Goal: Task Accomplishment & Management: Manage account settings

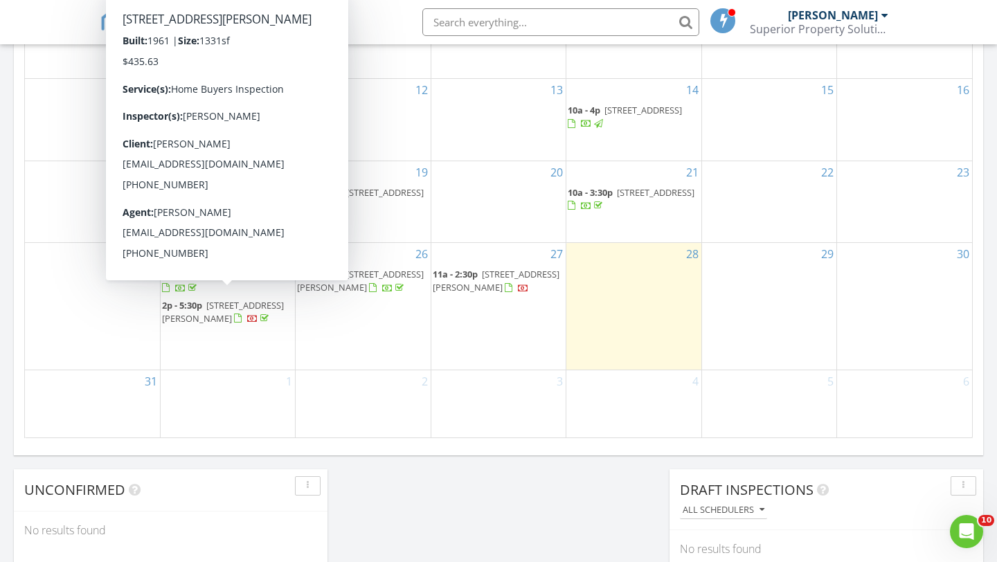
click at [215, 314] on span "5621 Ammons St, Fort Worth 76117" at bounding box center [223, 312] width 122 height 26
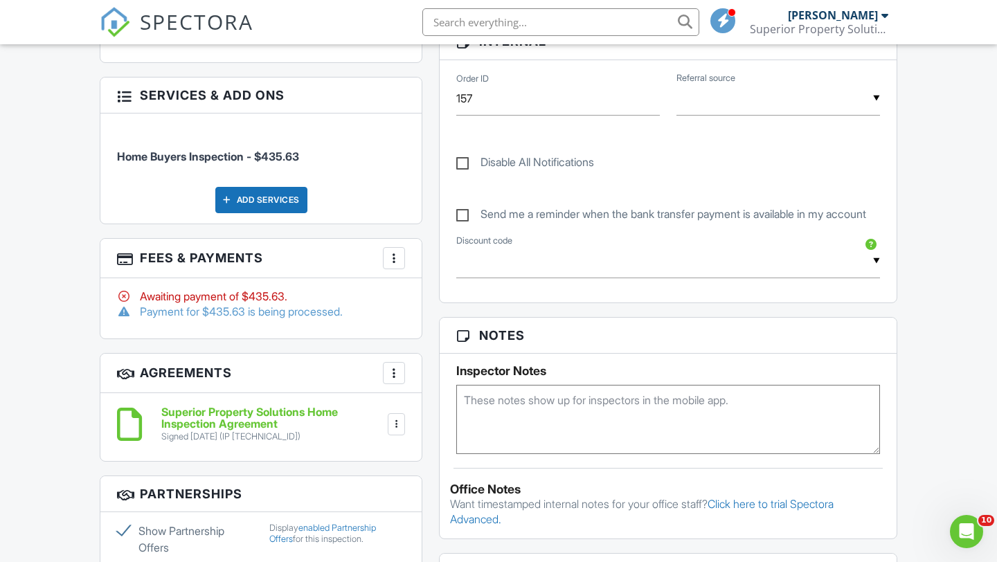
scroll to position [666, 0]
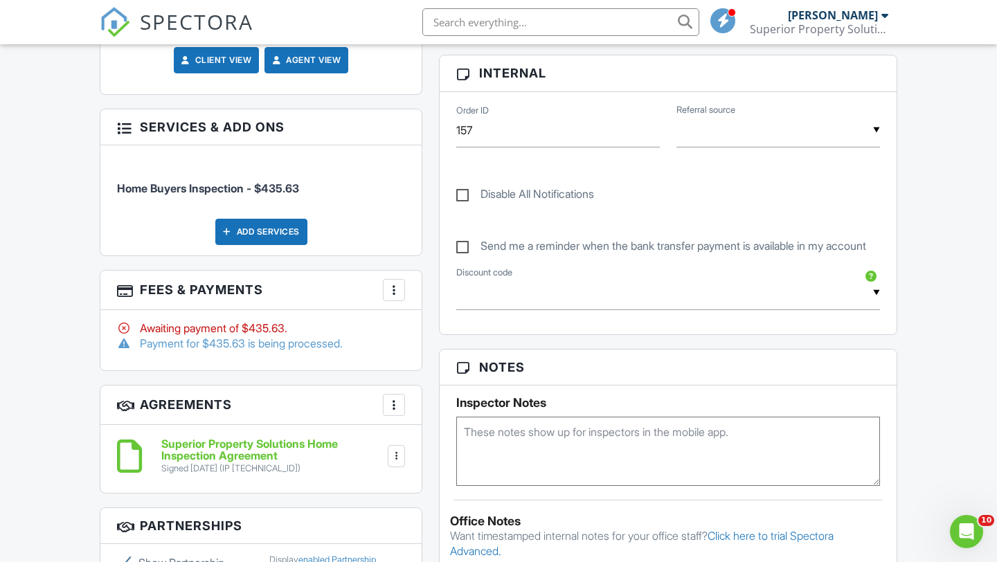
click at [267, 245] on div "Add Services" at bounding box center [261, 232] width 92 height 26
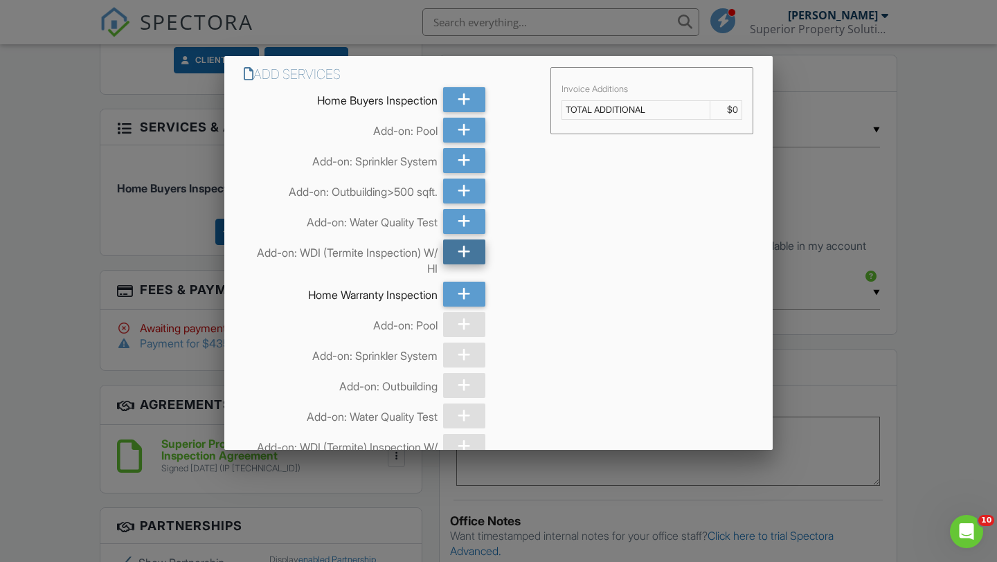
click at [460, 249] on icon at bounding box center [463, 251] width 13 height 25
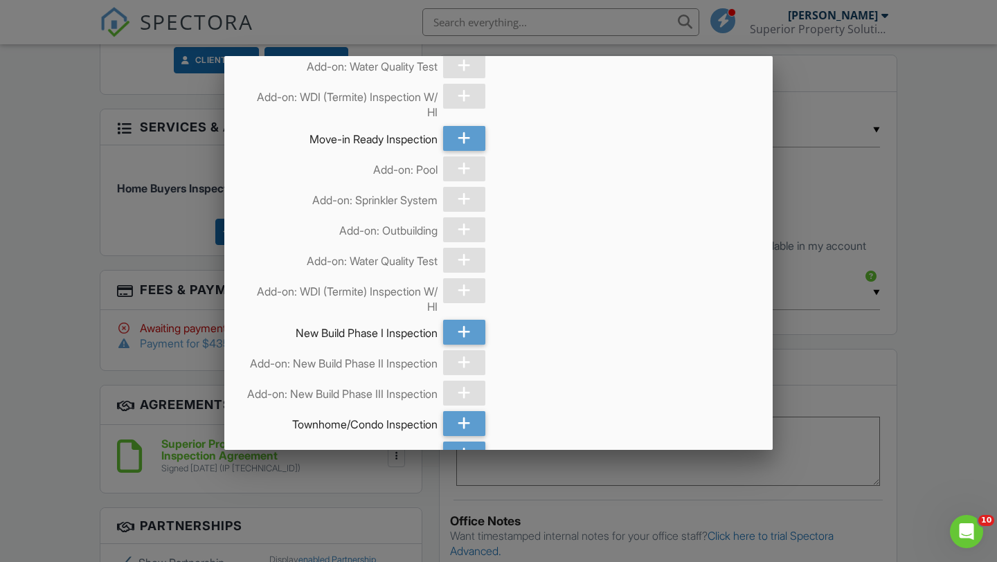
scroll to position [748, 0]
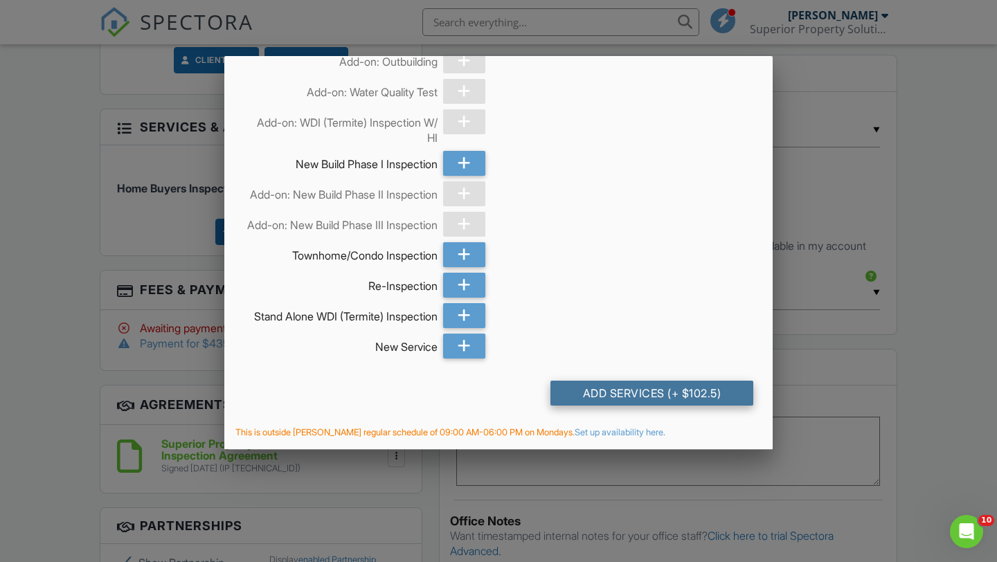
click at [589, 395] on div "Add Services (+ $102.5)" at bounding box center [651, 393] width 203 height 25
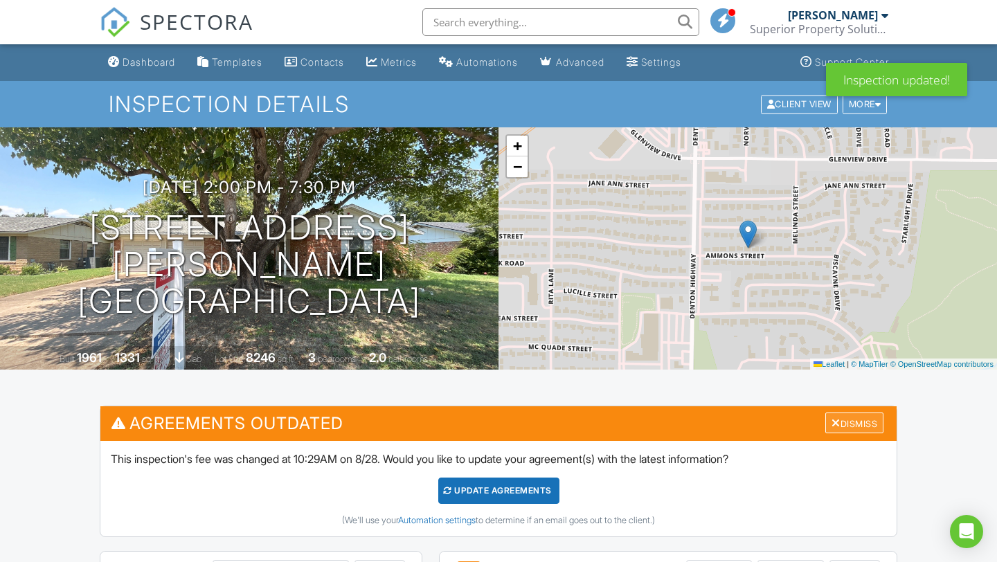
click at [831, 424] on div at bounding box center [835, 422] width 9 height 11
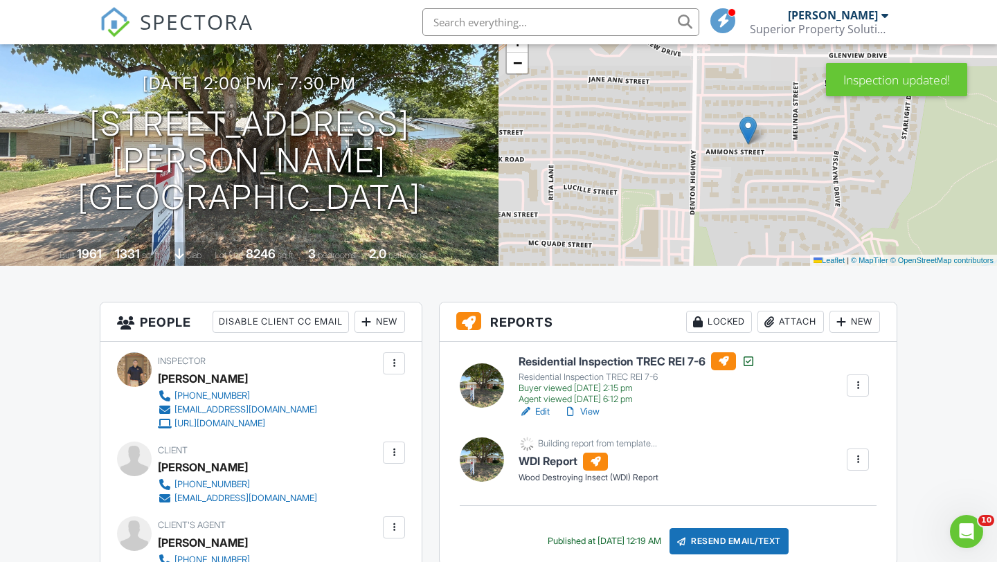
scroll to position [223, 0]
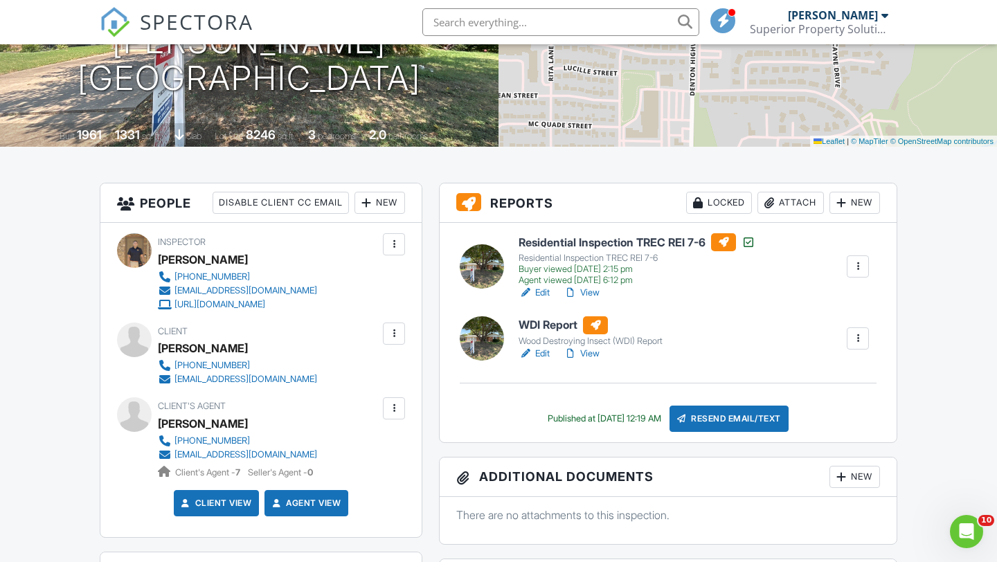
click at [561, 323] on h6 "WDI Report" at bounding box center [590, 325] width 144 height 18
